Goal: Find specific page/section: Find specific page/section

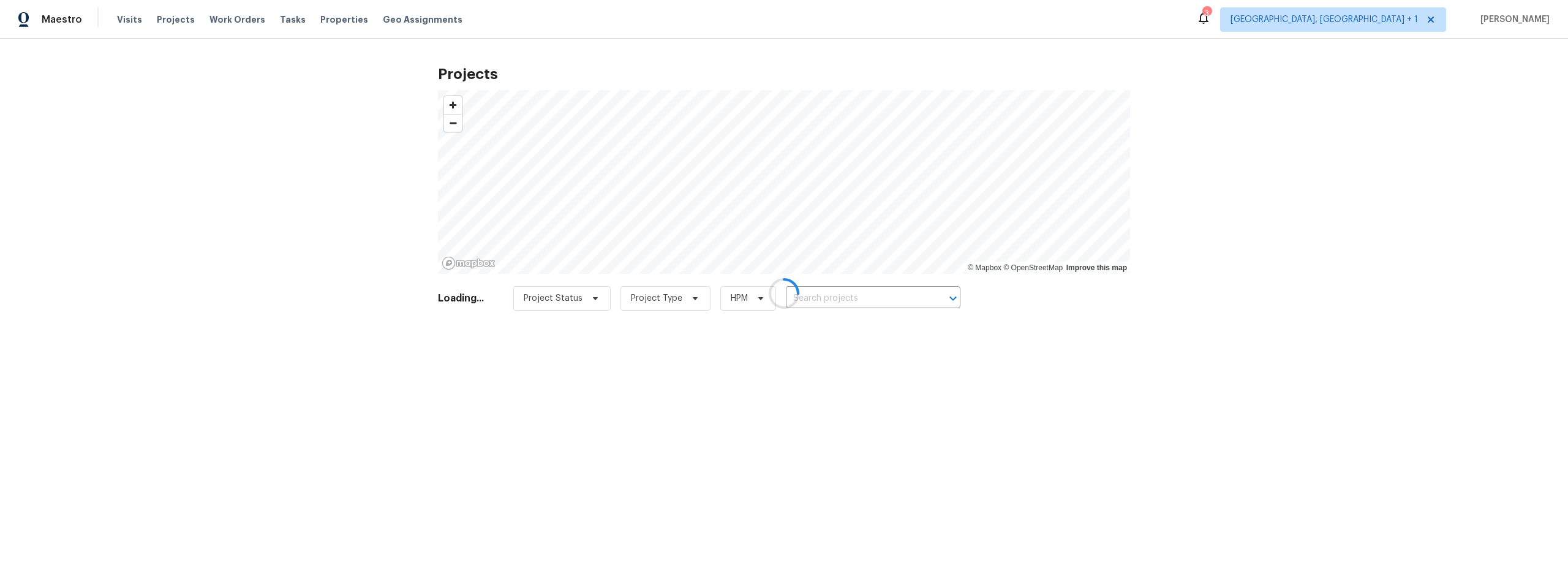
click at [838, 295] on div at bounding box center [784, 294] width 1568 height 587
click at [833, 297] on div at bounding box center [784, 294] width 1568 height 587
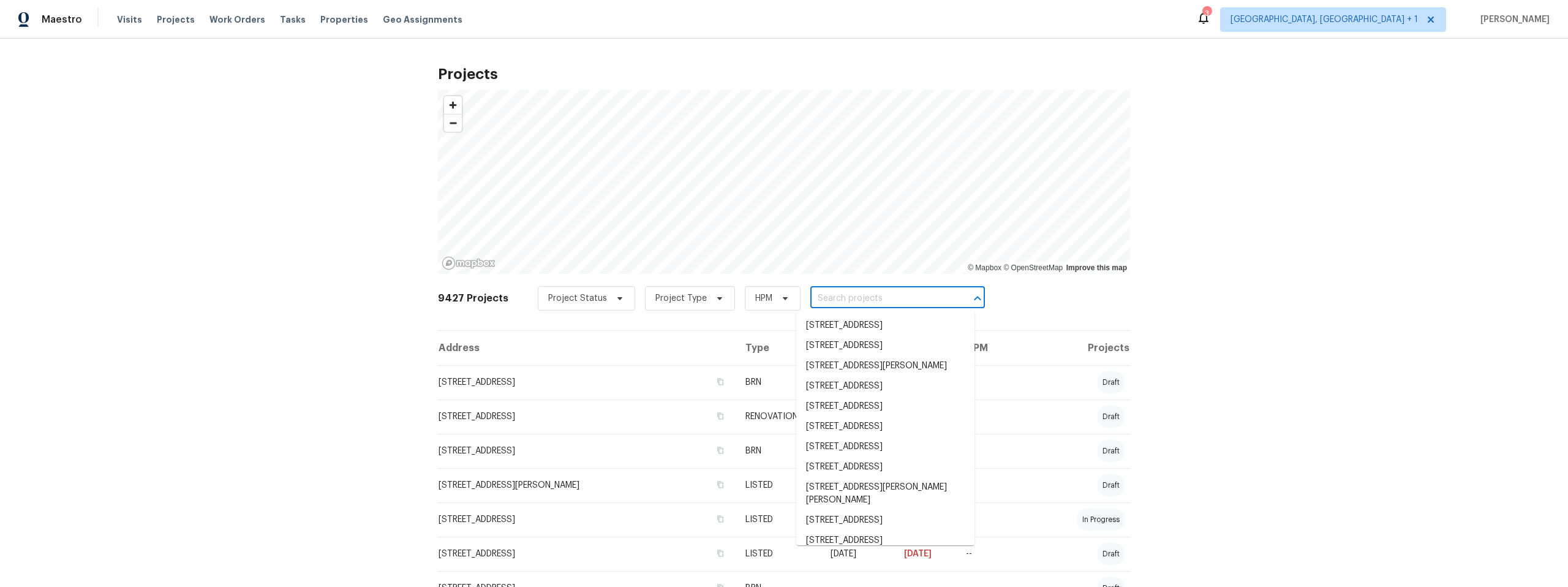
paste input "[STREET_ADDRESS]"
type input "[STREET_ADDRESS]"
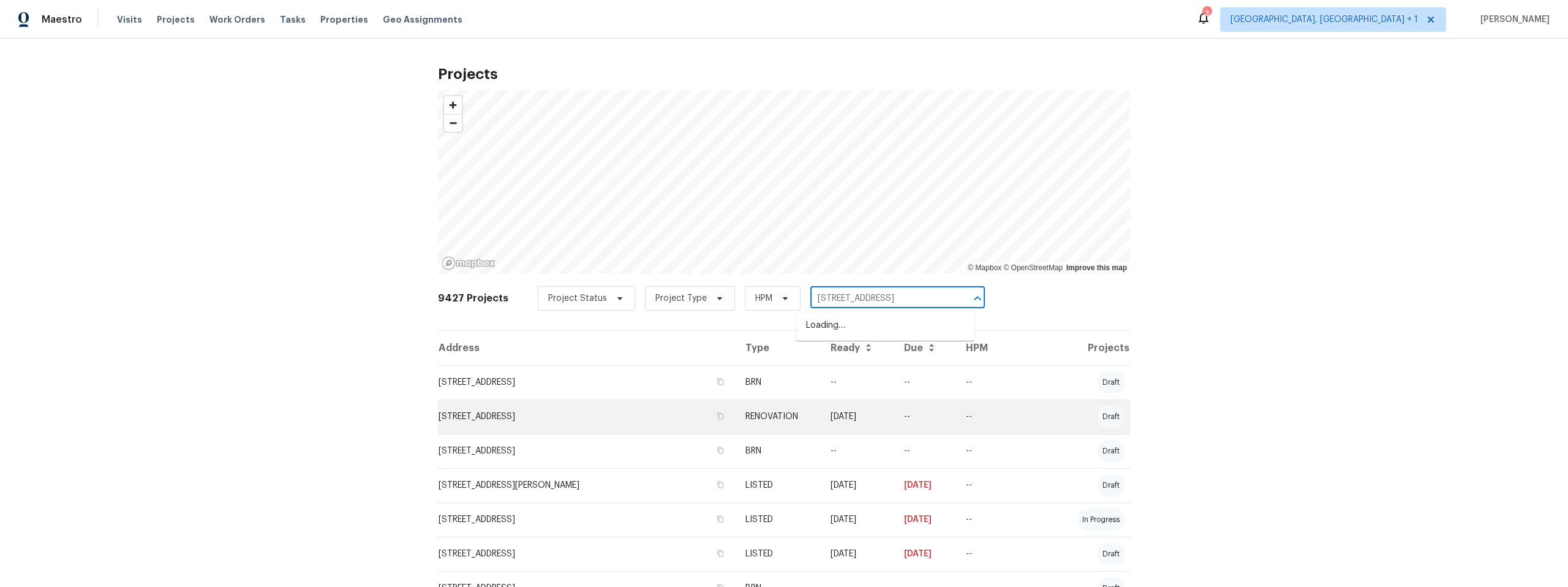
scroll to position [0, 23]
click at [833, 333] on li "[STREET_ADDRESS]" at bounding box center [885, 326] width 178 height 20
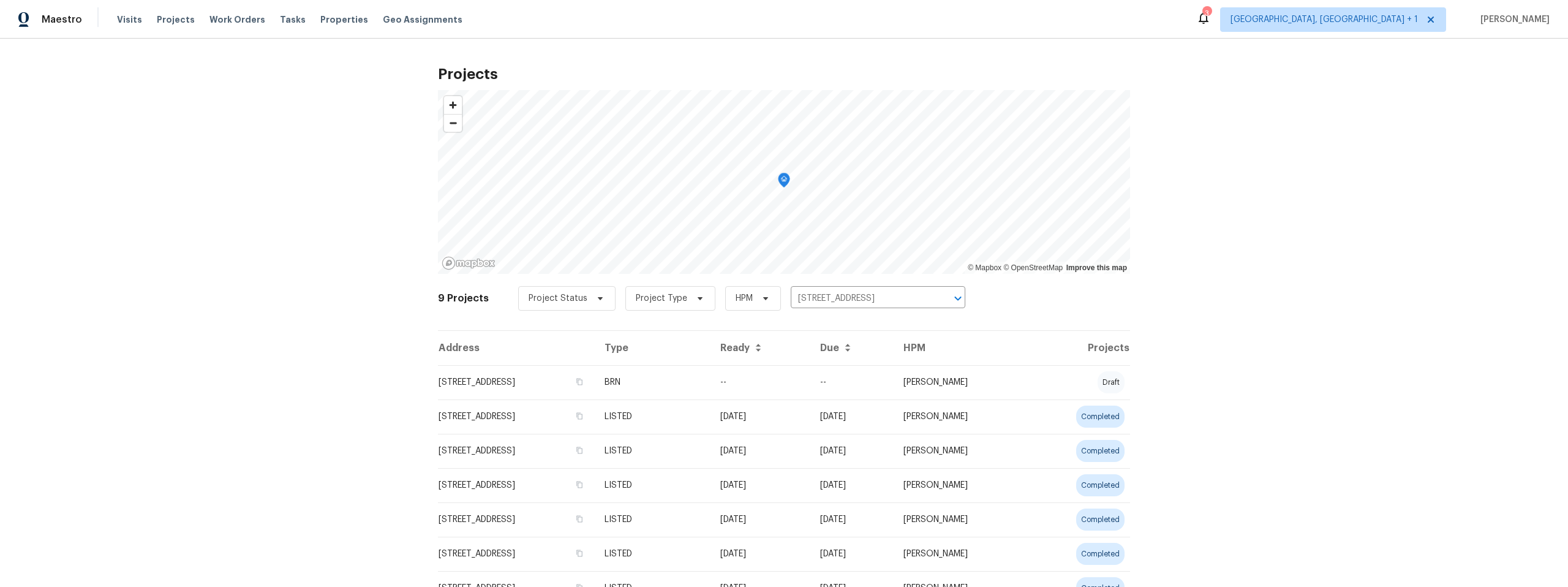
click at [546, 383] on td "[STREET_ADDRESS]" at bounding box center [516, 382] width 157 height 35
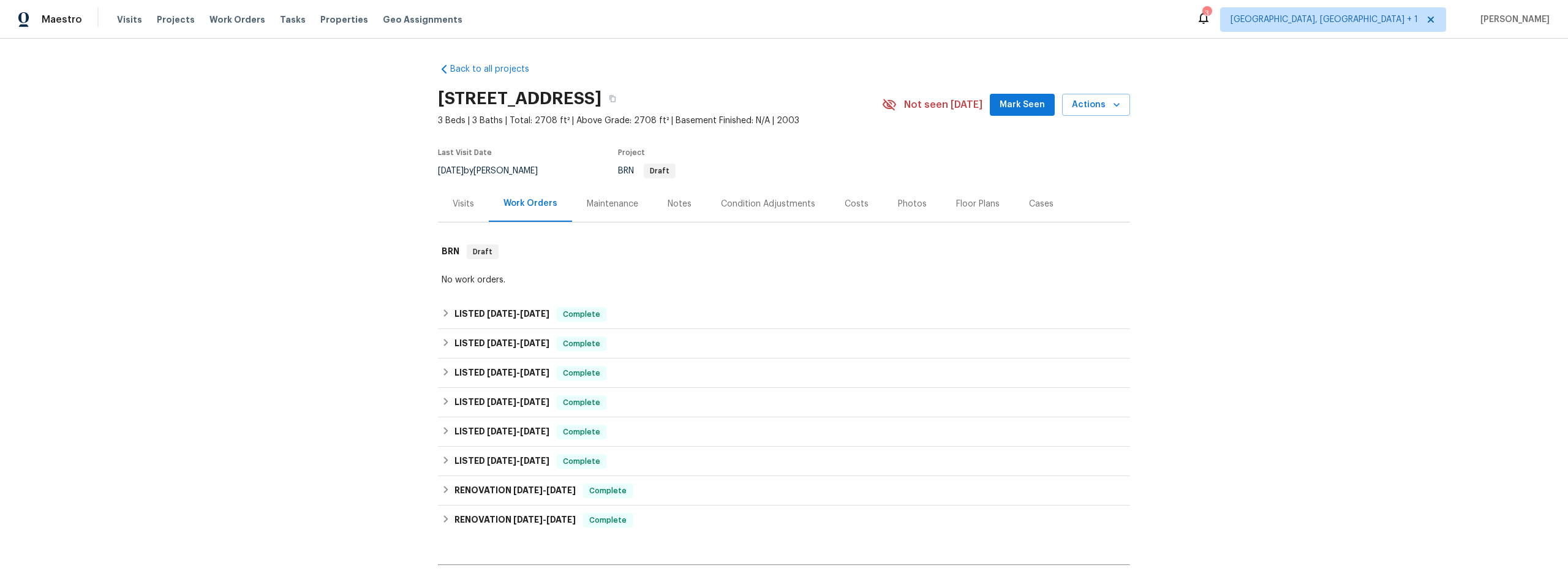
click at [844, 206] on div "Costs" at bounding box center [856, 204] width 24 height 12
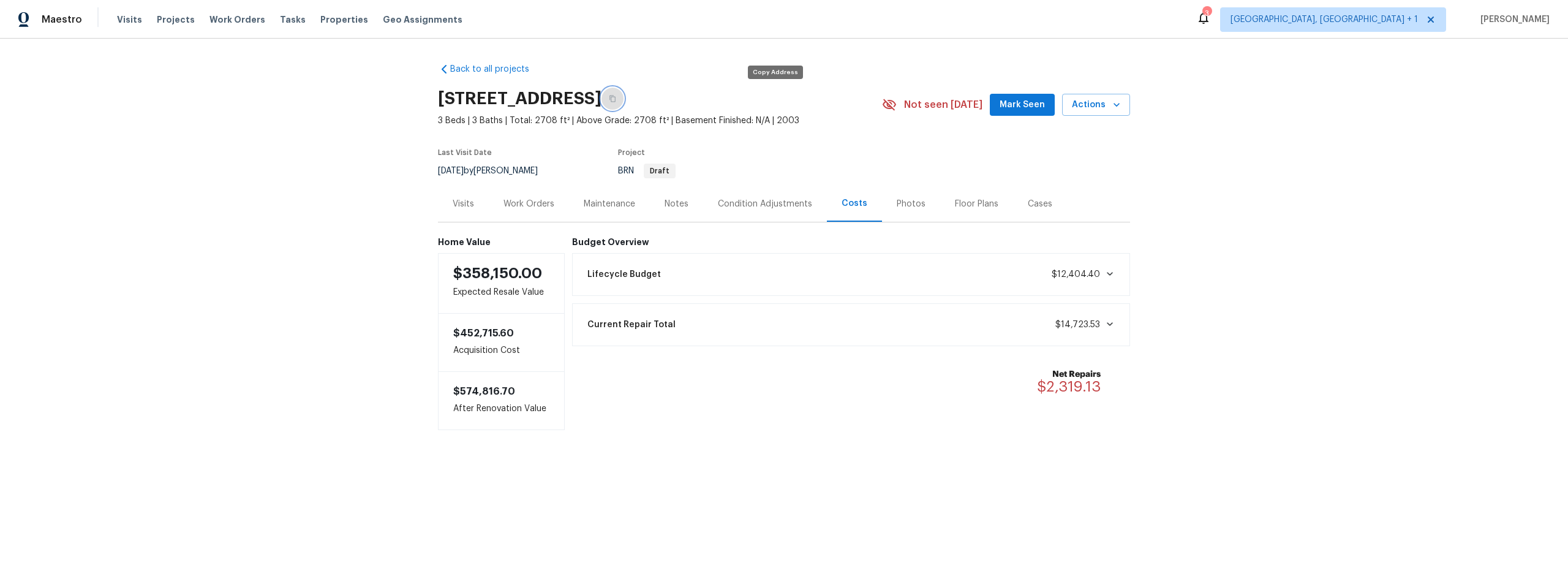
click at [616, 97] on icon "button" at bounding box center [613, 99] width 7 height 7
